Goal: Task Accomplishment & Management: Use online tool/utility

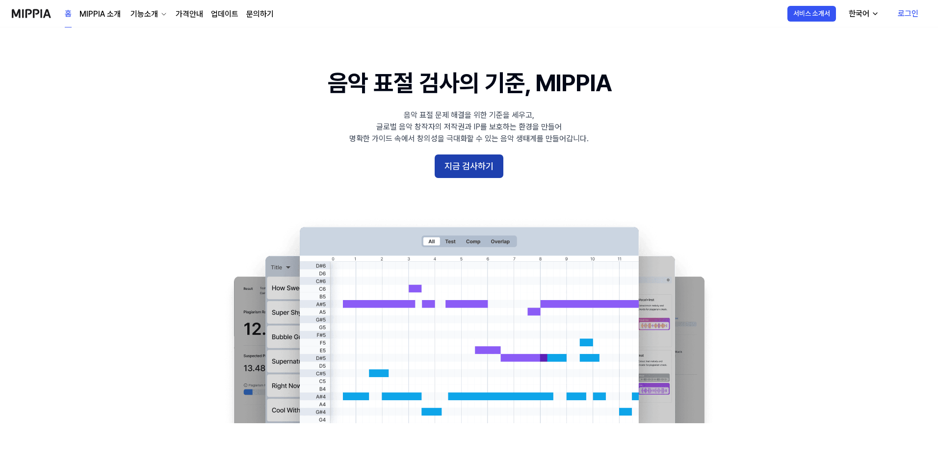
click at [476, 170] on button "지금 검사하기" at bounding box center [469, 167] width 69 height 24
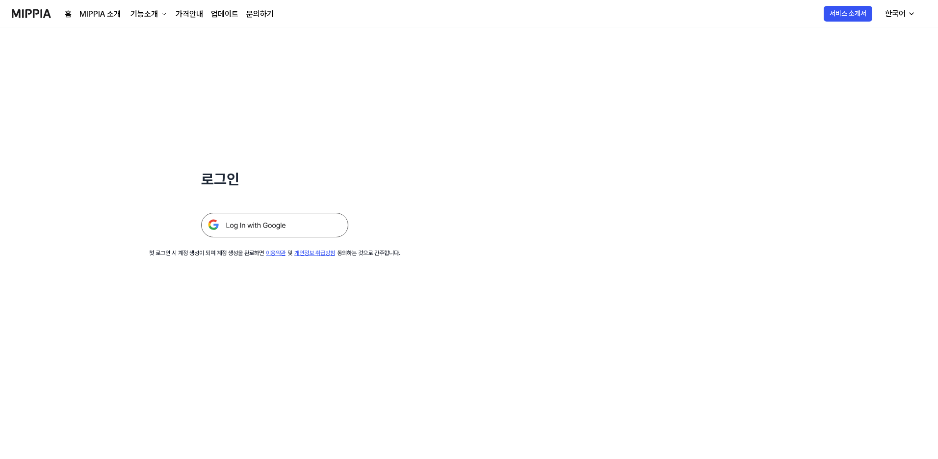
click at [257, 225] on img at bounding box center [274, 225] width 147 height 25
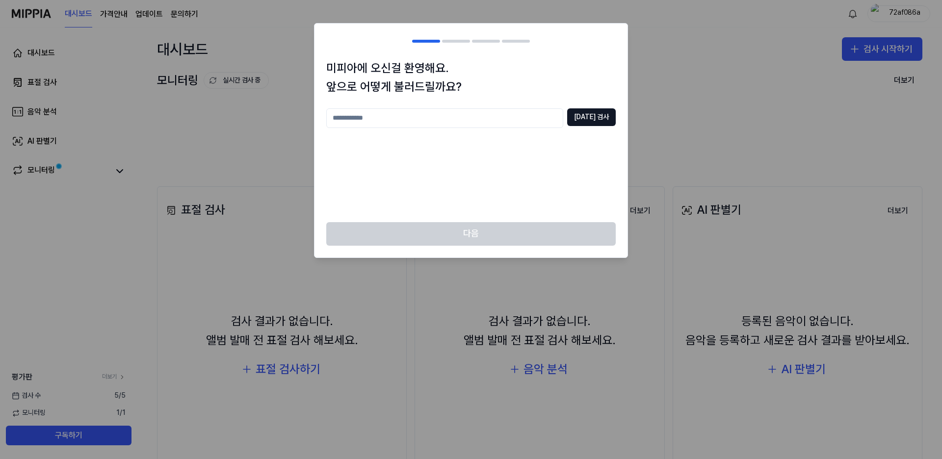
click at [378, 116] on input "text" at bounding box center [444, 118] width 237 height 20
type input "*****"
click at [593, 113] on button "[DATE] 검사" at bounding box center [591, 117] width 49 height 18
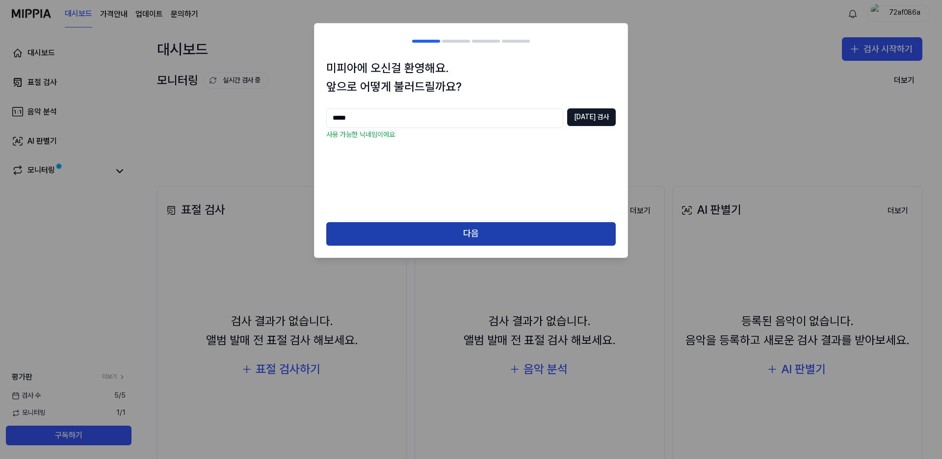
click at [473, 233] on button "다음" at bounding box center [470, 234] width 289 height 24
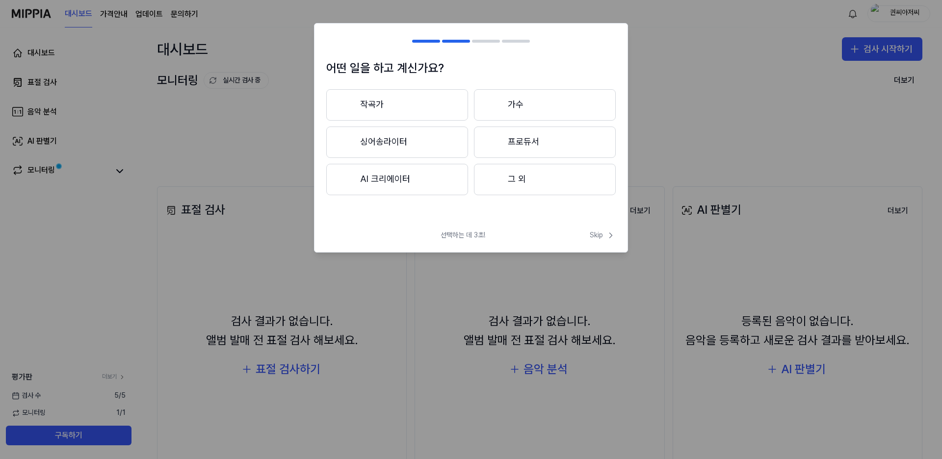
click at [395, 179] on button "AI 크리에이터" at bounding box center [397, 179] width 142 height 31
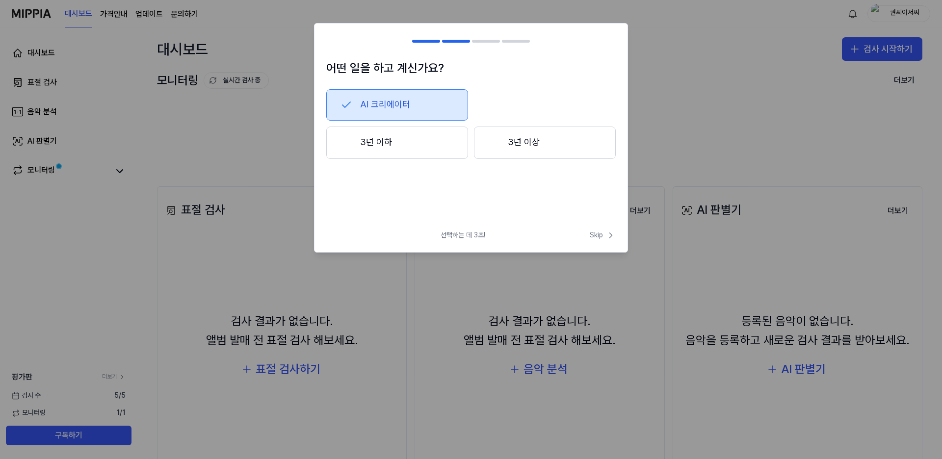
click at [376, 143] on button "3년 이하" at bounding box center [397, 143] width 142 height 32
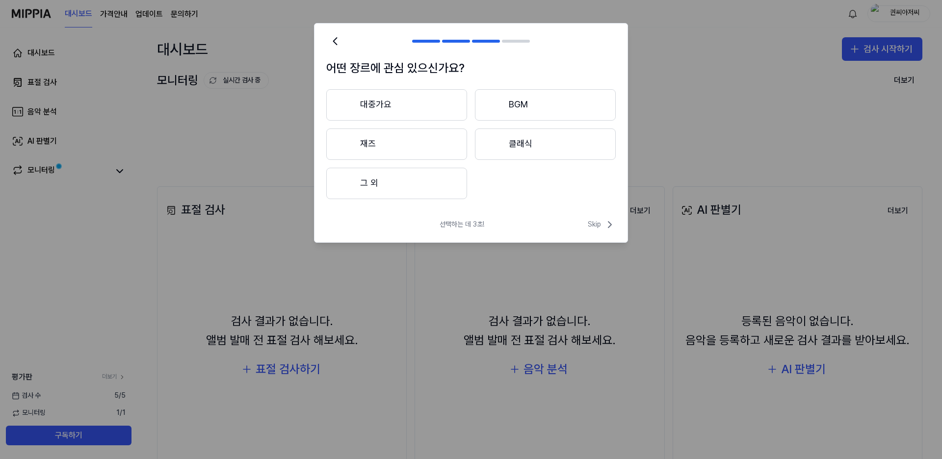
click at [377, 184] on button "그 외" at bounding box center [396, 183] width 141 height 31
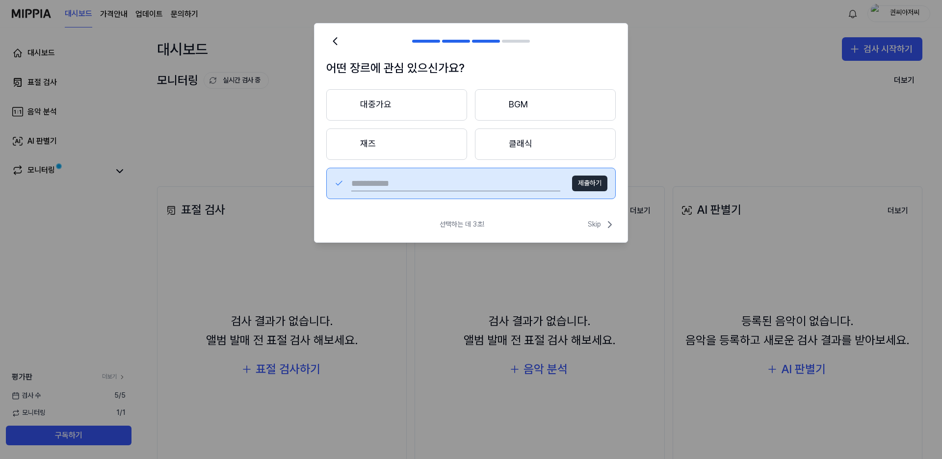
click at [373, 179] on input "text" at bounding box center [455, 184] width 209 height 16
type input "*********"
click at [591, 179] on button "제출하기" at bounding box center [589, 184] width 35 height 16
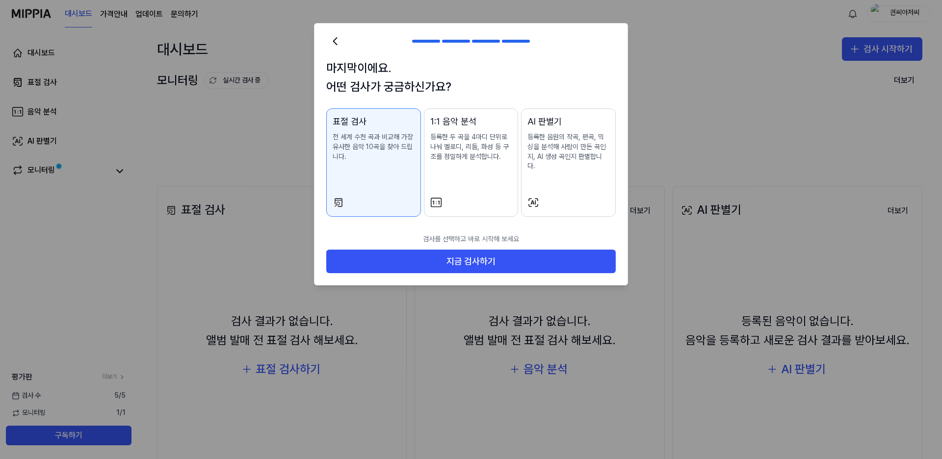
click at [365, 173] on div "표절 검사 전 세계 수천 곡과 비교해 가장 유사한 음악 10곡을 찾아 드립니다." at bounding box center [374, 148] width 82 height 67
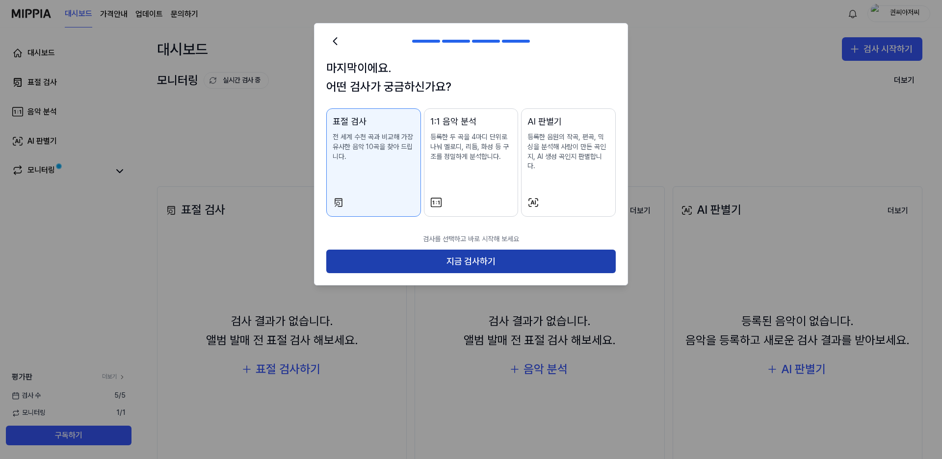
click at [469, 251] on button "지금 검사하기" at bounding box center [470, 262] width 289 height 24
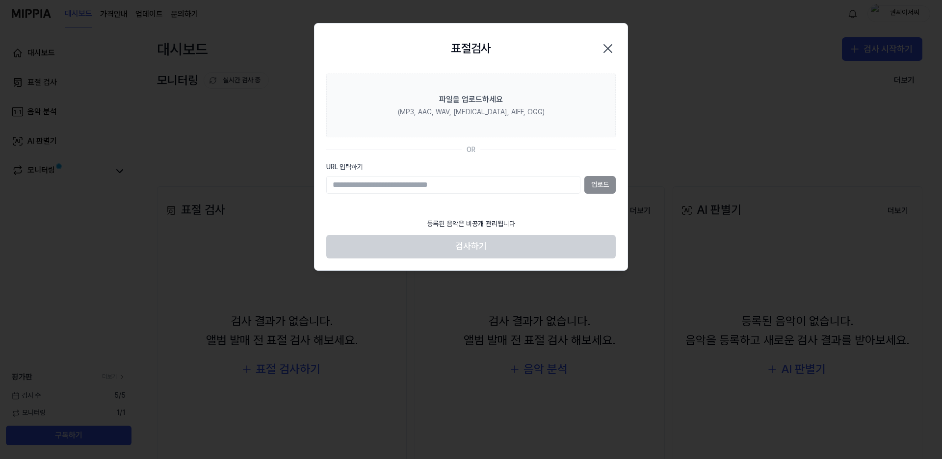
click at [335, 188] on input "URL 입력하기" at bounding box center [453, 185] width 254 height 18
click at [345, 190] on input "URL 입력하기" at bounding box center [453, 185] width 254 height 18
click at [596, 182] on div "업로드" at bounding box center [470, 185] width 289 height 18
click at [601, 184] on div "업로드" at bounding box center [470, 185] width 289 height 18
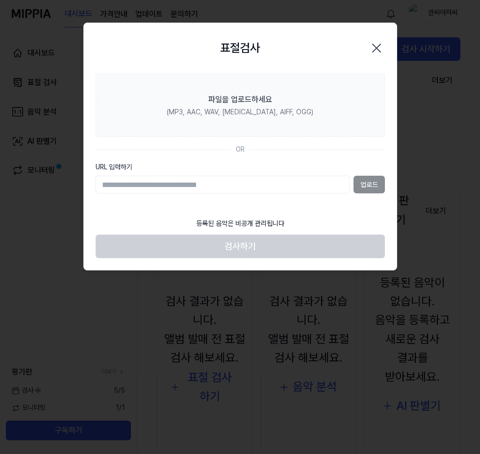
drag, startPoint x: 167, startPoint y: 208, endPoint x: 162, endPoint y: 207, distance: 4.9
click at [167, 207] on section "파일을 업로드하세요 (MP3, AAC, WAV, [MEDICAL_DATA], AIFF, OGG) OR URL 입력하기 업로드" at bounding box center [240, 144] width 313 height 140
click at [283, 190] on input "URL 입력하기" at bounding box center [223, 185] width 254 height 18
click at [375, 45] on icon "button" at bounding box center [377, 48] width 16 height 16
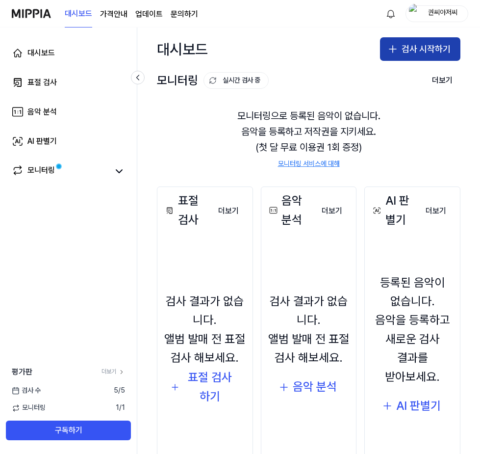
click at [421, 41] on button "검사 시작하기" at bounding box center [420, 49] width 80 height 24
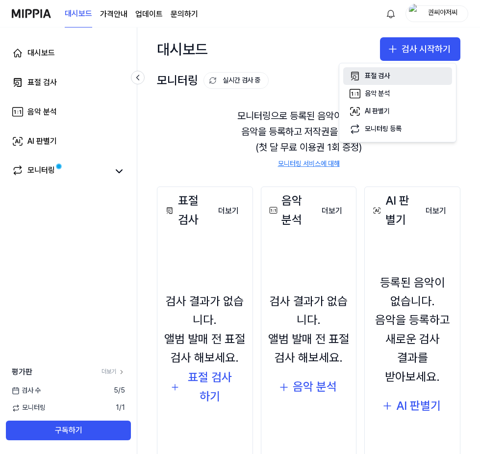
click at [371, 73] on div "표절 검사" at bounding box center [377, 76] width 25 height 10
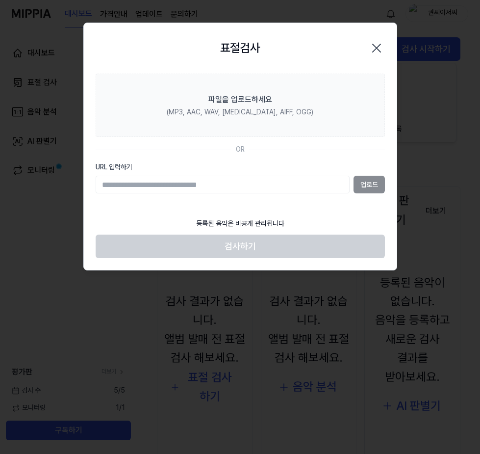
click at [136, 141] on section "파일을 업로드하세요 (MP3, AAC, WAV, [MEDICAL_DATA], AIFF, OGG) OR URL 입력하기 업로드" at bounding box center [240, 144] width 313 height 140
drag, startPoint x: 108, startPoint y: 187, endPoint x: 289, endPoint y: 191, distance: 180.1
click at [262, 190] on input "URL 입력하기" at bounding box center [223, 185] width 254 height 18
drag, startPoint x: 294, startPoint y: 191, endPoint x: 281, endPoint y: 211, distance: 24.4
click at [294, 193] on input "URL 입력하기" at bounding box center [223, 185] width 254 height 18
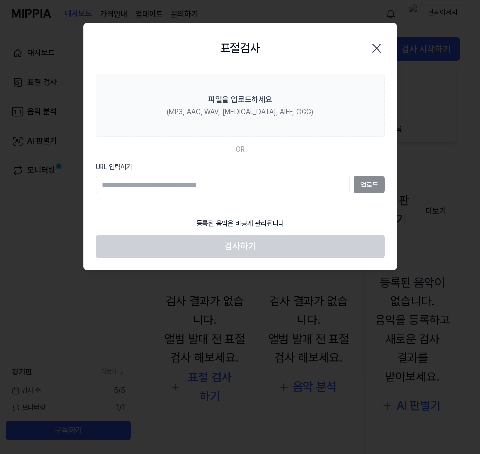
drag, startPoint x: 263, startPoint y: 223, endPoint x: 257, endPoint y: 224, distance: 6.1
click at [261, 223] on div "등록된 음악은 비공개 관리됩니다" at bounding box center [240, 224] width 100 height 22
click at [377, 45] on icon "button" at bounding box center [377, 48] width 16 height 16
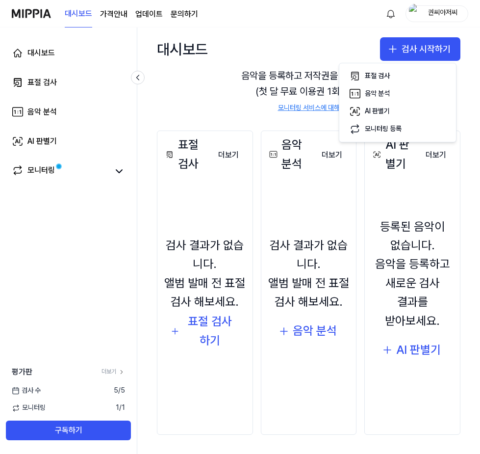
scroll to position [56, 0]
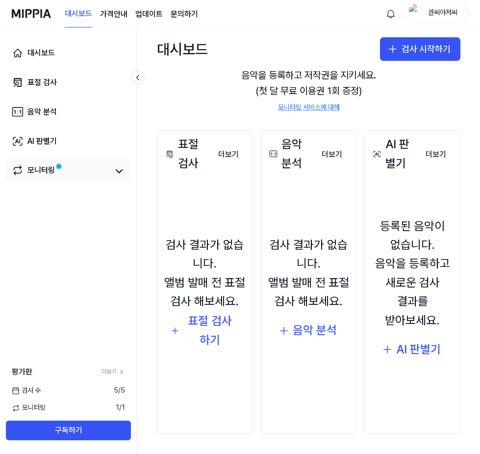
click at [50, 164] on div "모니터링" at bounding box center [68, 171] width 125 height 24
click at [193, 163] on div "표절 검사" at bounding box center [186, 154] width 47 height 38
drag, startPoint x: 287, startPoint y: 27, endPoint x: 367, endPoint y: 3, distance: 83.4
click at [297, 26] on nav "대시보드 가격안내 업데이트 문의하기 권씨아저씨" at bounding box center [240, 13] width 480 height 27
